Goal: Information Seeking & Learning: Learn about a topic

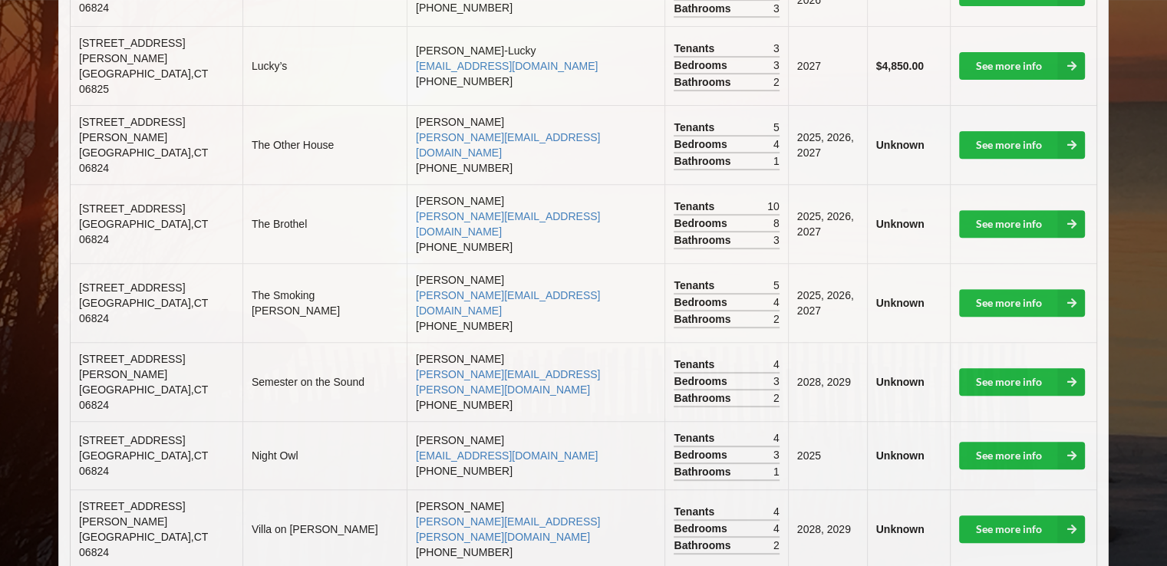
scroll to position [583, 0]
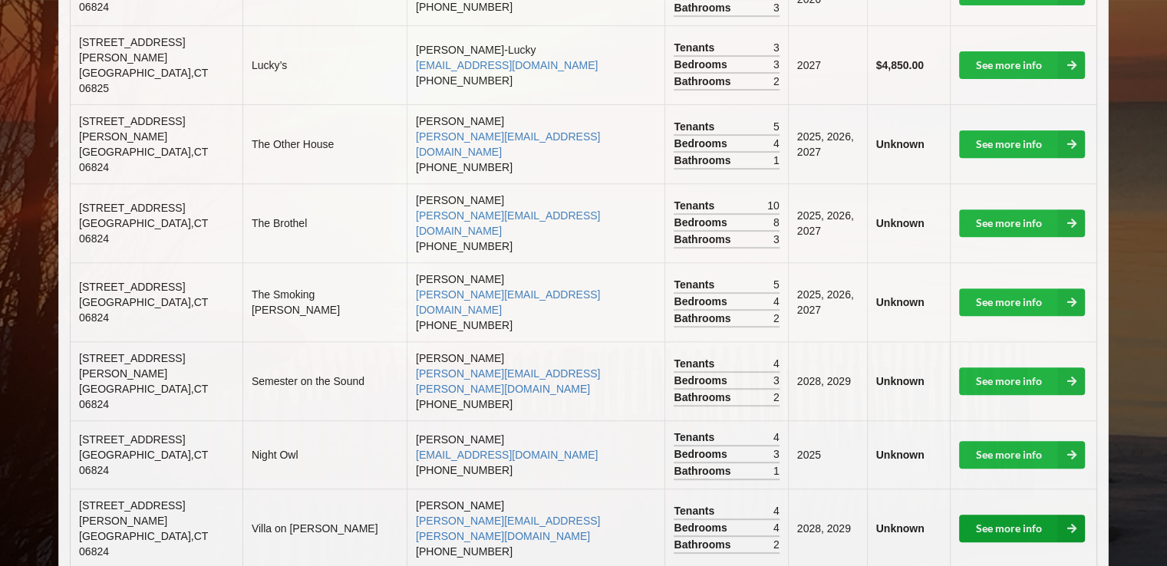
click at [989, 515] on link "See more info" at bounding box center [1022, 529] width 126 height 28
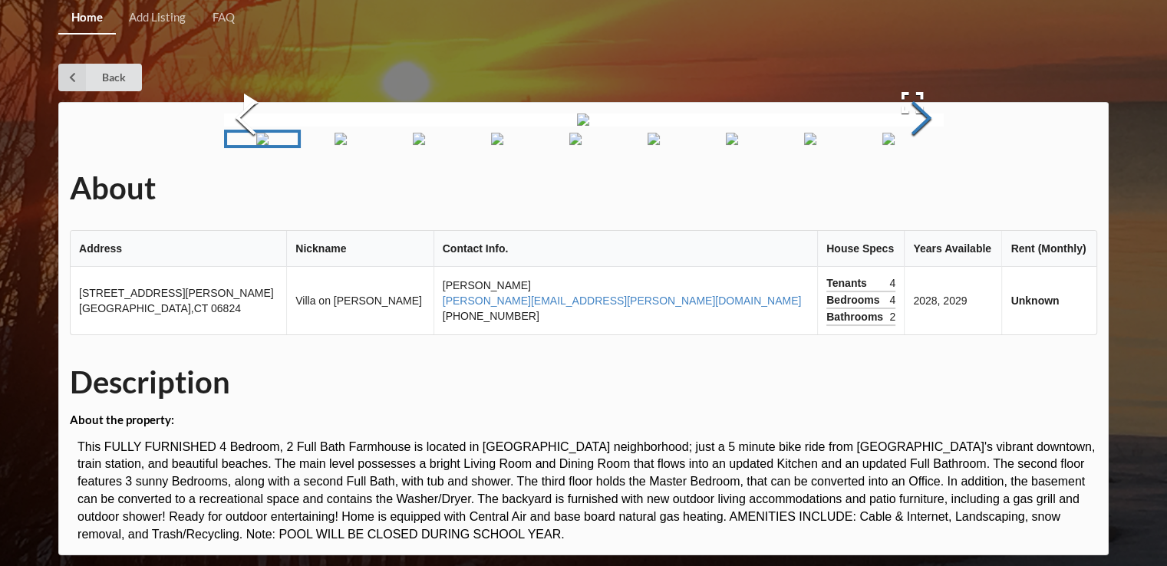
click at [918, 190] on button "Next Slide" at bounding box center [921, 120] width 43 height 139
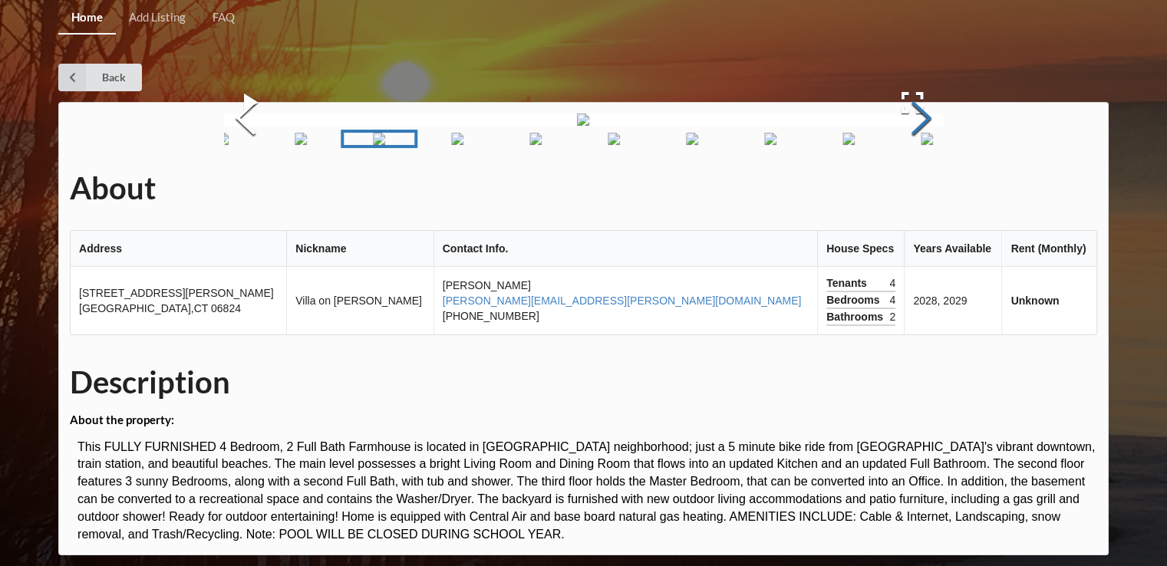
click at [918, 190] on button "Next Slide" at bounding box center [921, 120] width 43 height 139
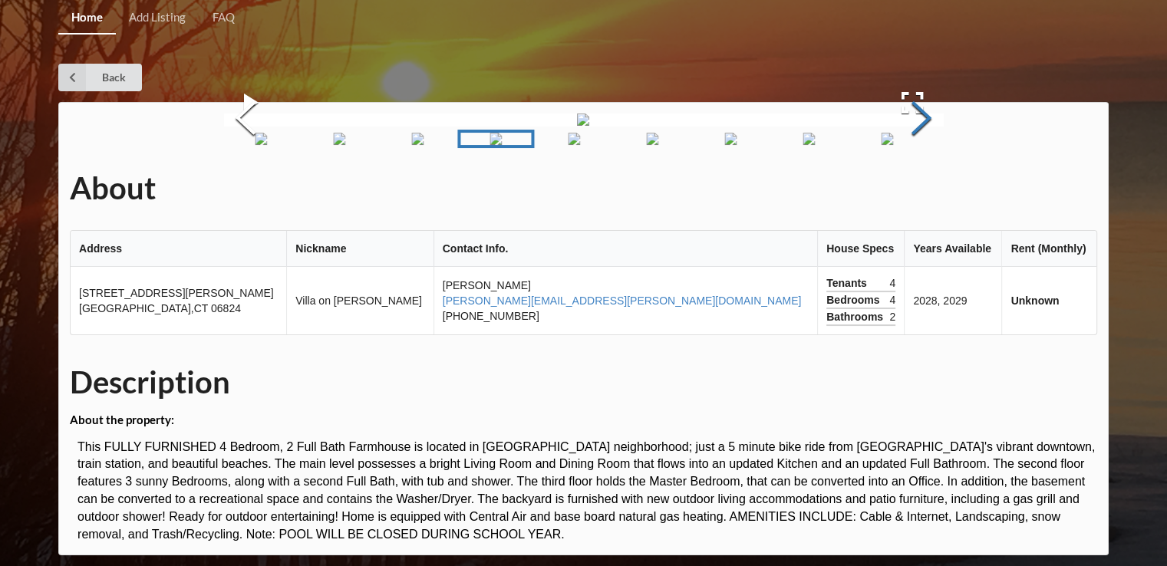
click at [918, 190] on button "Next Slide" at bounding box center [921, 120] width 43 height 139
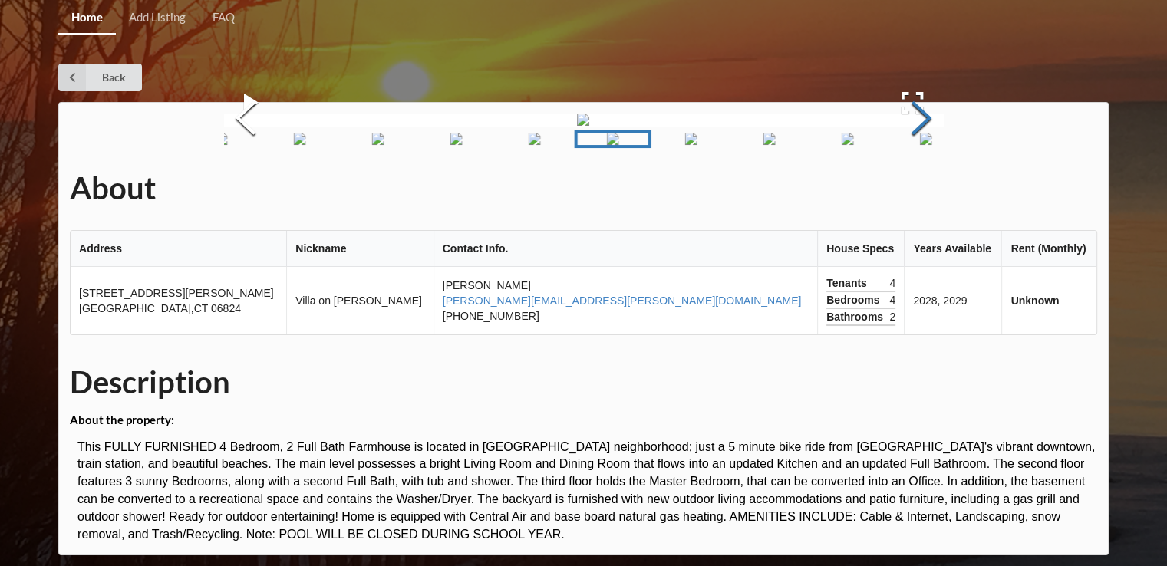
click at [918, 190] on button "Next Slide" at bounding box center [921, 120] width 43 height 139
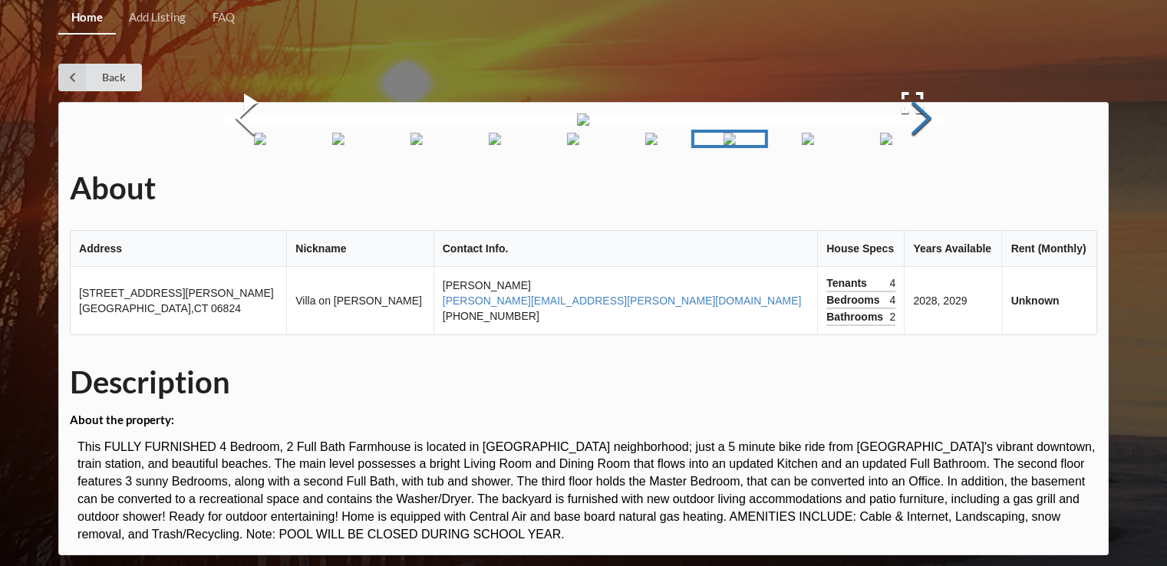
click at [918, 190] on button "Next Slide" at bounding box center [921, 120] width 43 height 139
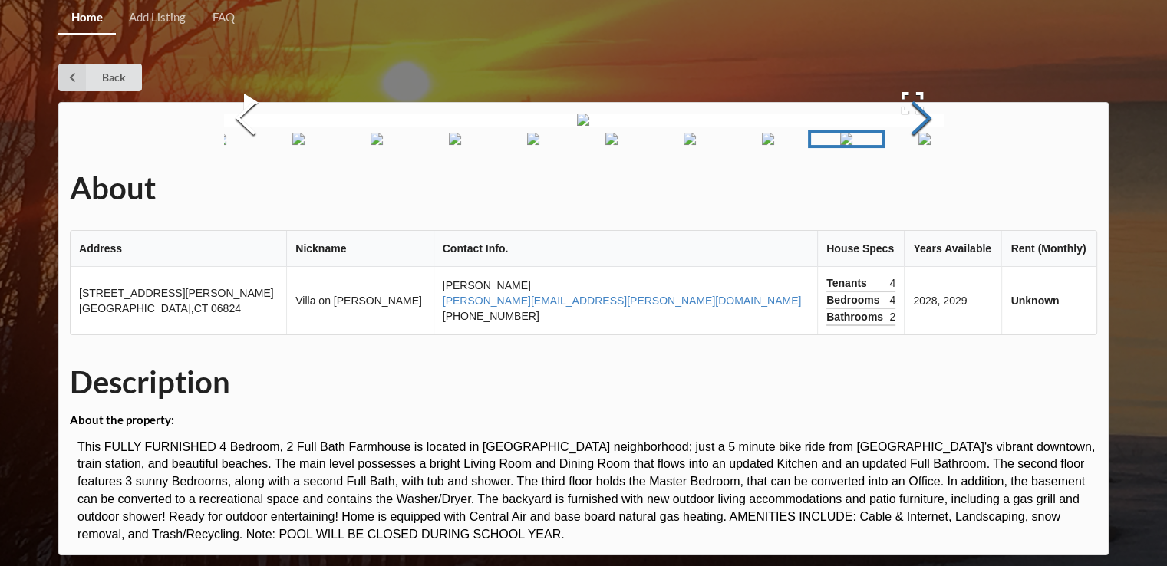
click at [918, 190] on button "Next Slide" at bounding box center [921, 120] width 43 height 139
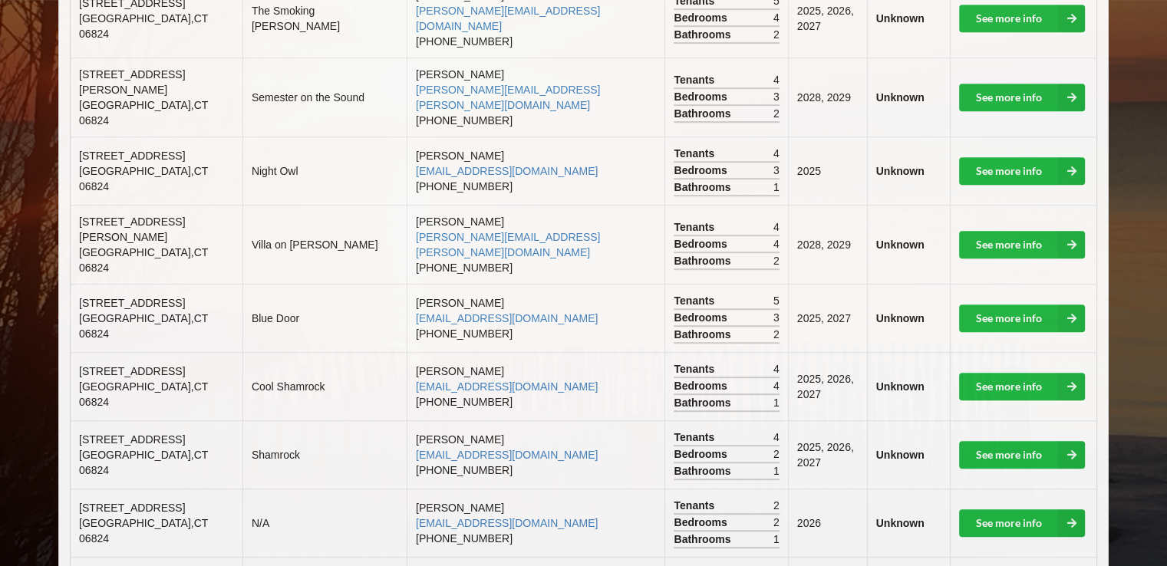
scroll to position [921, 0]
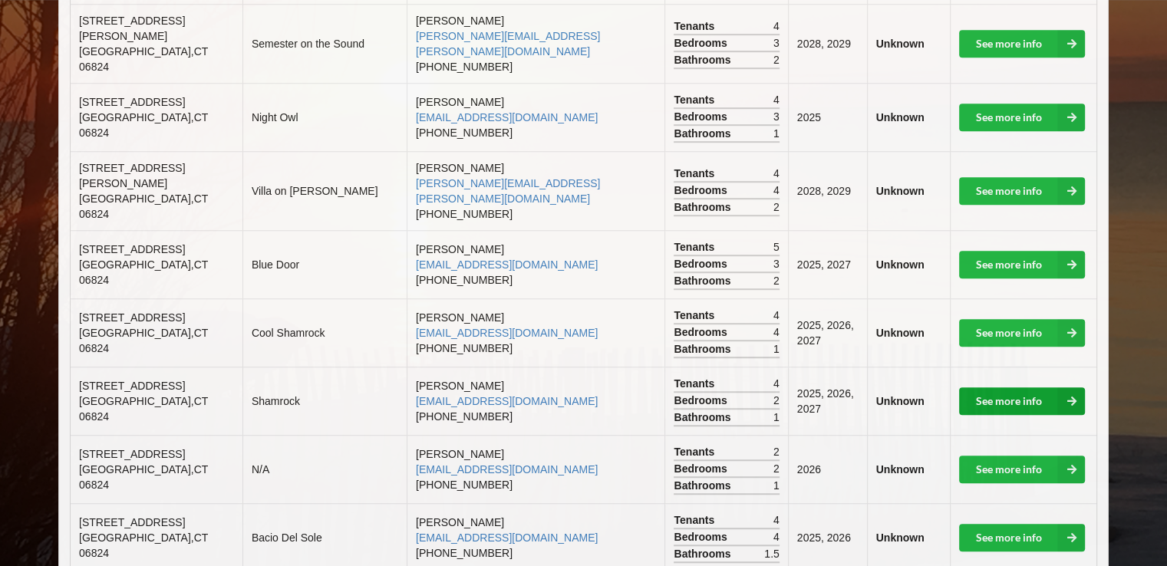
click at [978, 388] on link "See more info" at bounding box center [1022, 402] width 126 height 28
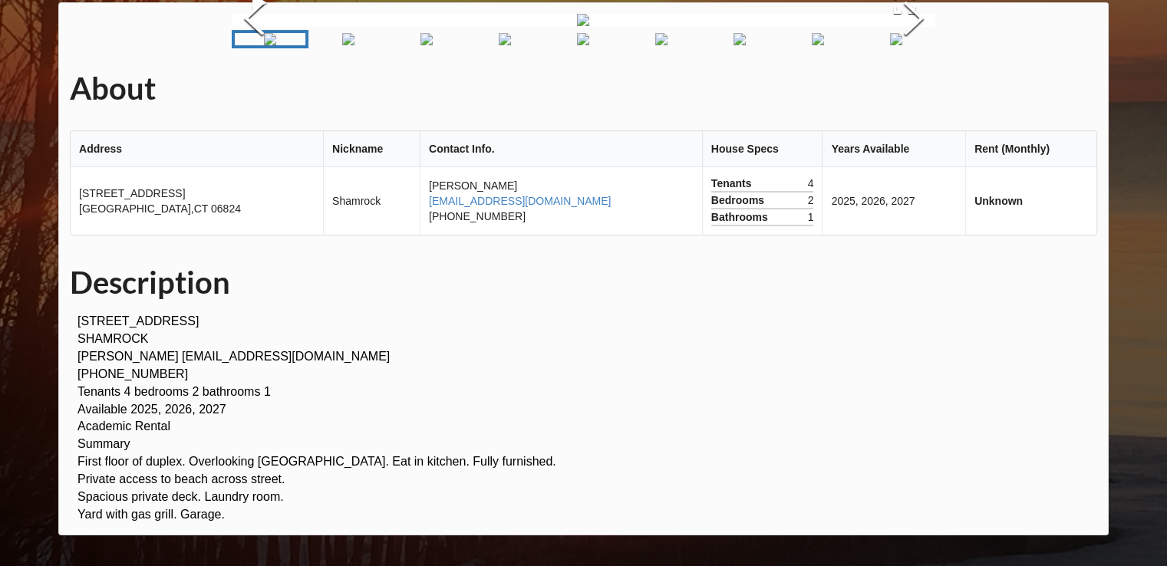
scroll to position [129, 0]
click at [276, 45] on img "Go to Slide 1" at bounding box center [270, 39] width 12 height 12
click at [912, 90] on button "Next Slide" at bounding box center [913, 20] width 43 height 139
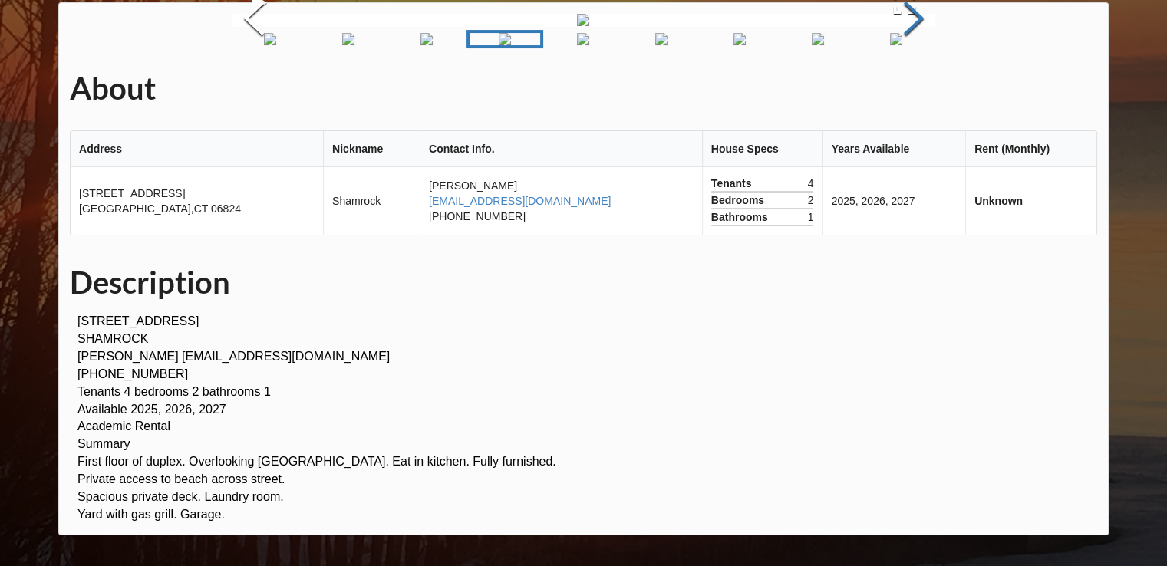
click at [912, 90] on button "Next Slide" at bounding box center [913, 20] width 43 height 139
click at [261, 90] on button "Previous Slide" at bounding box center [253, 20] width 43 height 139
click at [913, 90] on button "Next Slide" at bounding box center [913, 20] width 43 height 139
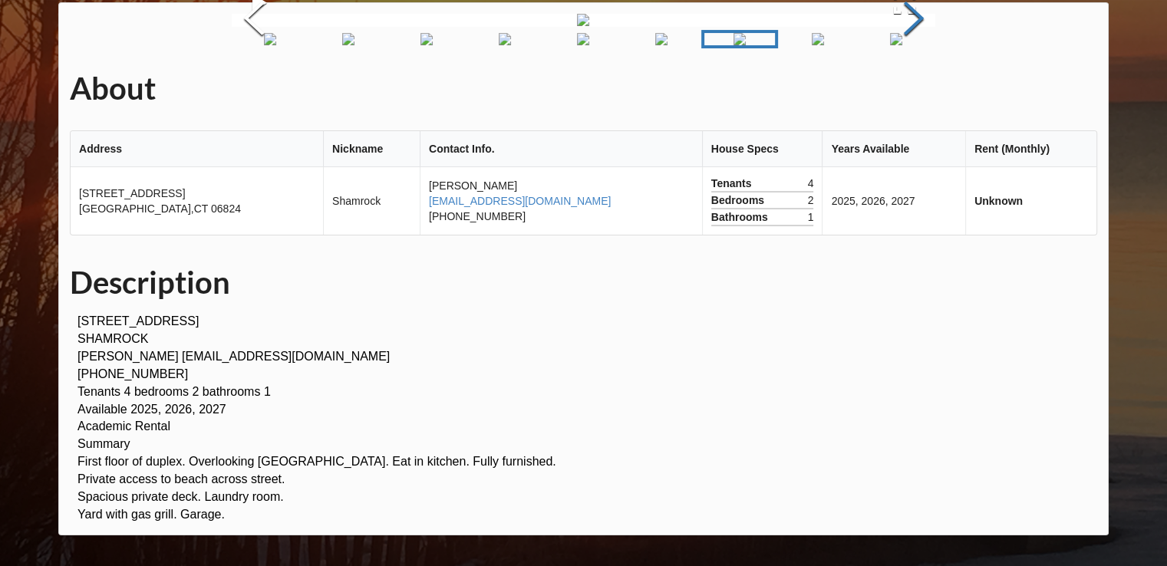
click at [913, 90] on button "Next Slide" at bounding box center [913, 20] width 43 height 139
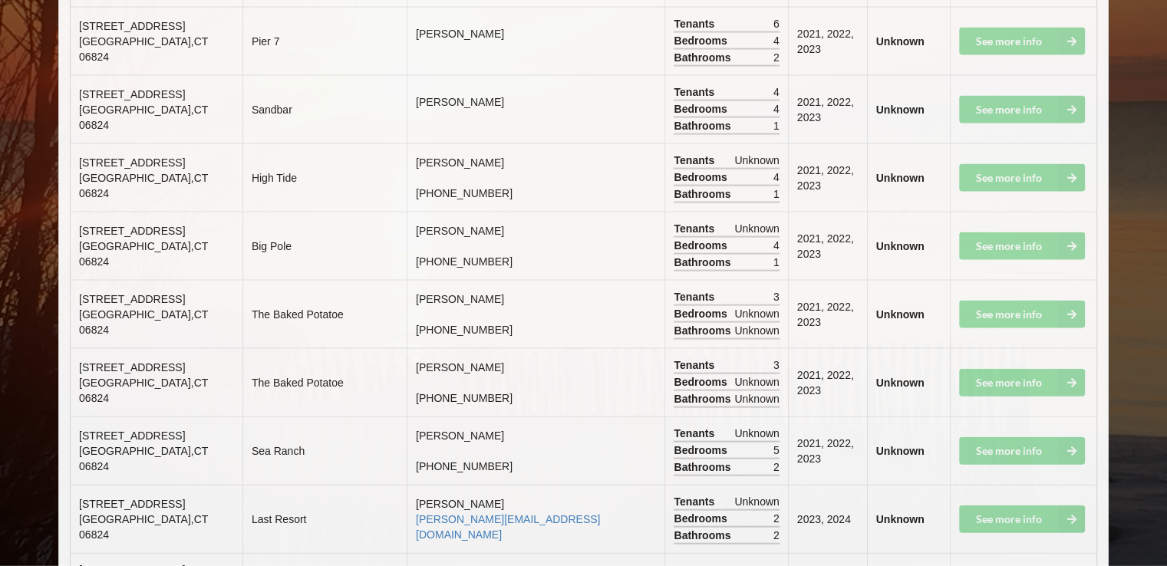
scroll to position [9226, 0]
